Goal: Information Seeking & Learning: Learn about a topic

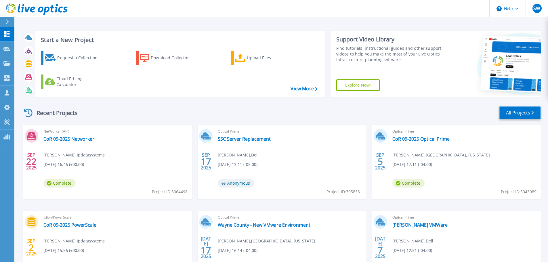
click at [521, 114] on link "All Projects" at bounding box center [520, 113] width 42 height 13
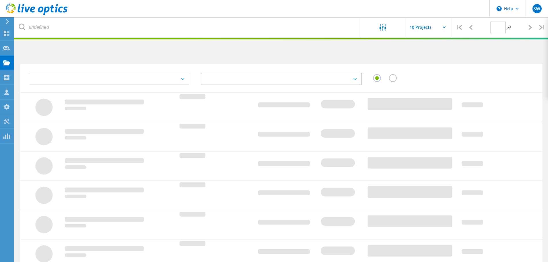
type input "1"
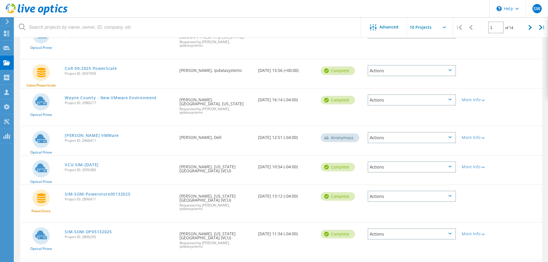
scroll to position [144, 0]
click at [116, 192] on link "SIM-SOM-Powerstore05132025" at bounding box center [98, 194] width 66 height 4
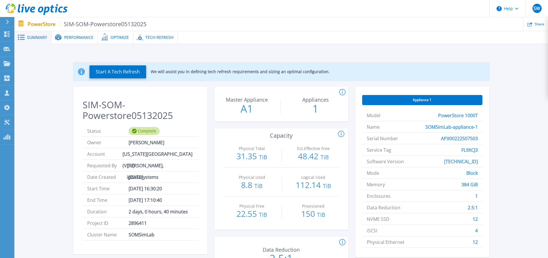
click at [71, 39] on span "Performance" at bounding box center [78, 37] width 29 height 4
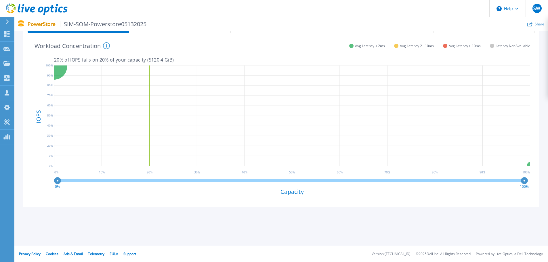
scroll to position [123, 0]
click at [289, 192] on h4 "Capacity" at bounding box center [292, 191] width 476 height 7
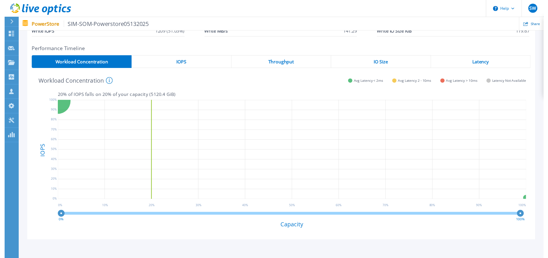
scroll to position [0, 0]
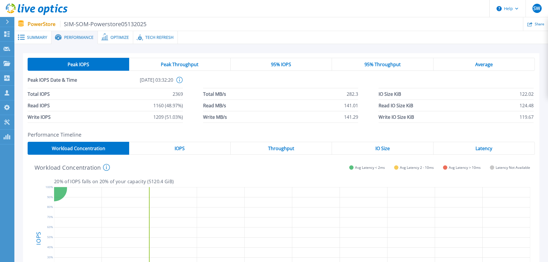
click at [30, 39] on span "Summary" at bounding box center [37, 37] width 20 height 4
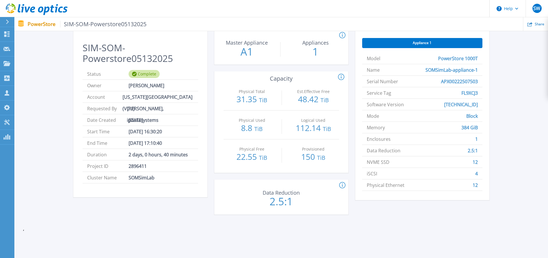
scroll to position [57, 0]
click at [343, 182] on icon at bounding box center [342, 185] width 6 height 7
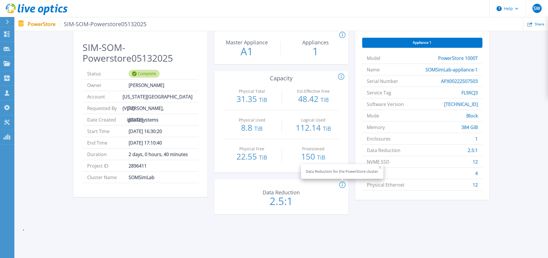
click at [362, 225] on div "Start A Tech Refresh We will assist you in defining tech refresh requirements a…" at bounding box center [281, 111] width 517 height 230
click at [359, 228] on div "Start A Tech Refresh We will assist you in defining tech refresh requirements a…" at bounding box center [281, 113] width 534 height 253
click at [287, 222] on div "Start A Tech Refresh We will assist you in defining tech refresh requirements a…" at bounding box center [281, 111] width 517 height 230
click at [381, 168] on rect at bounding box center [380, 167] width 3 height 3
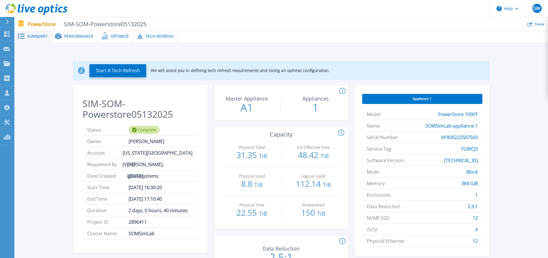
scroll to position [0, 0]
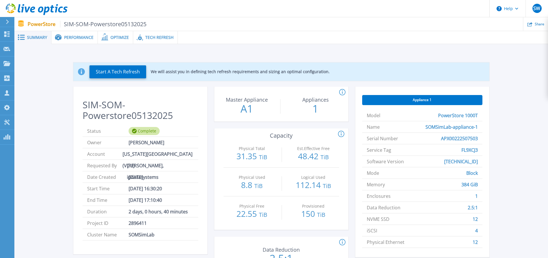
click at [75, 38] on span "Performance" at bounding box center [78, 37] width 29 height 4
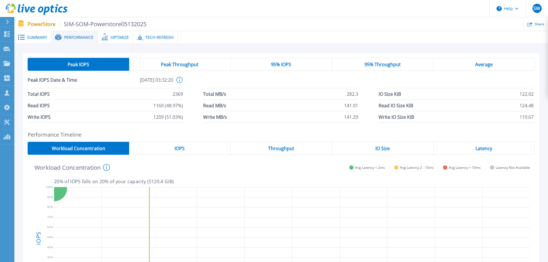
click at [149, 36] on span "Tech Refresh" at bounding box center [159, 37] width 28 height 4
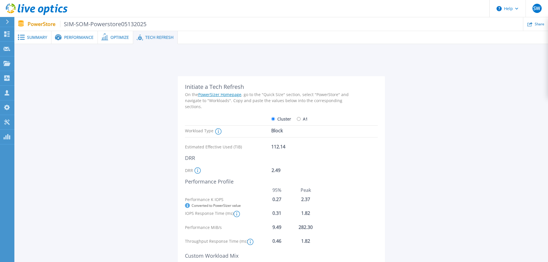
click at [35, 38] on span "Summary" at bounding box center [37, 37] width 20 height 4
